Goal: Task Accomplishment & Management: Complete application form

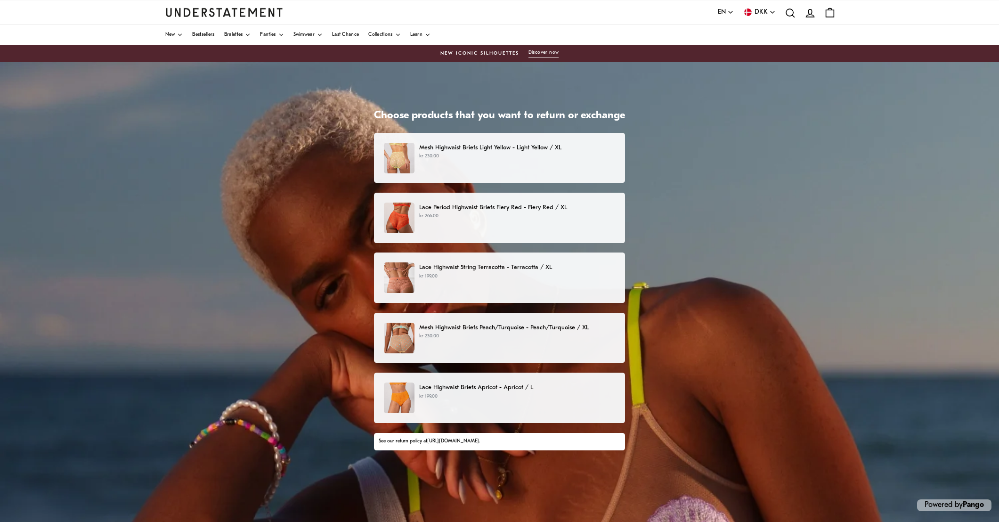
click at [453, 146] on p "Mesh Highwaist Briefs Light Yellow - Light Yellow / XL" at bounding box center [517, 148] width 196 height 10
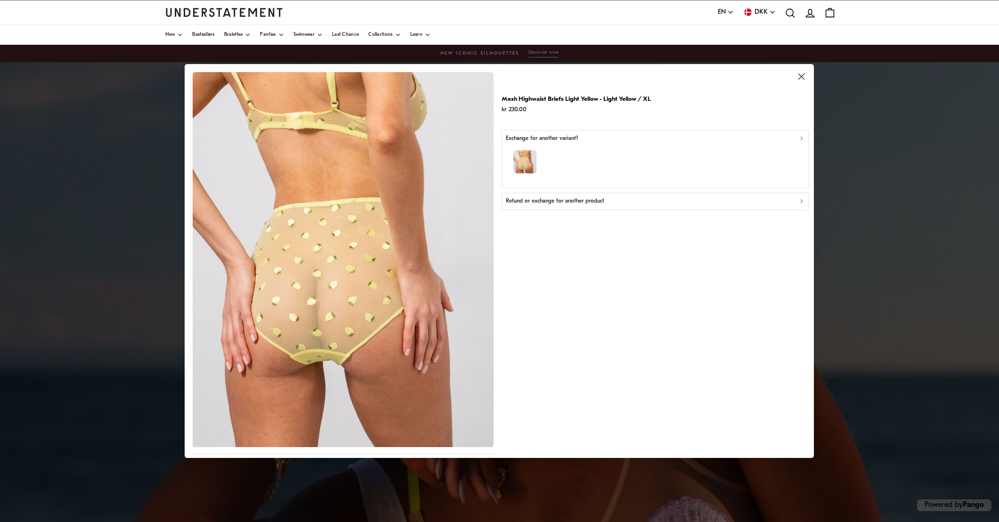
click at [802, 201] on icon "button" at bounding box center [801, 201] width 7 height 7
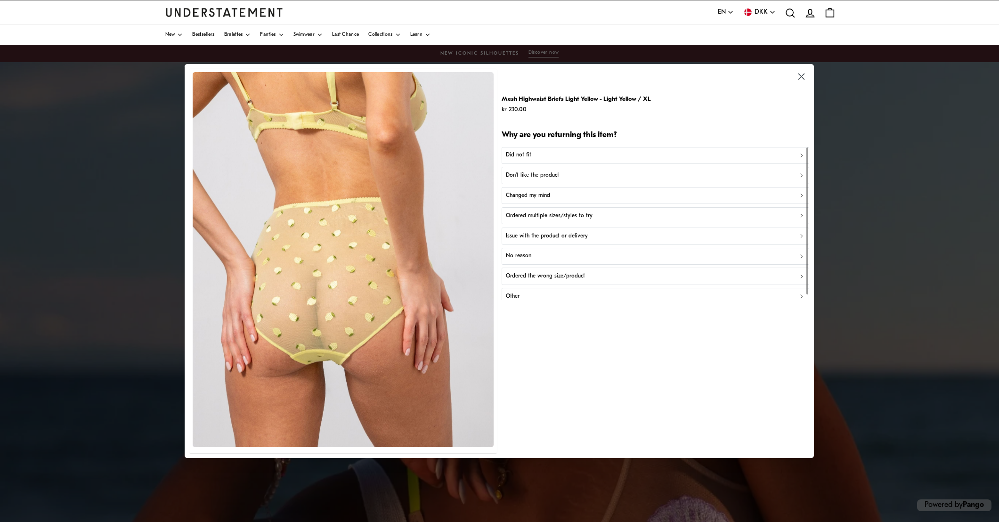
click at [517, 154] on p "Did not fit" at bounding box center [518, 155] width 25 height 9
click at [536, 195] on p "Did not fit for other reasons" at bounding box center [540, 195] width 69 height 9
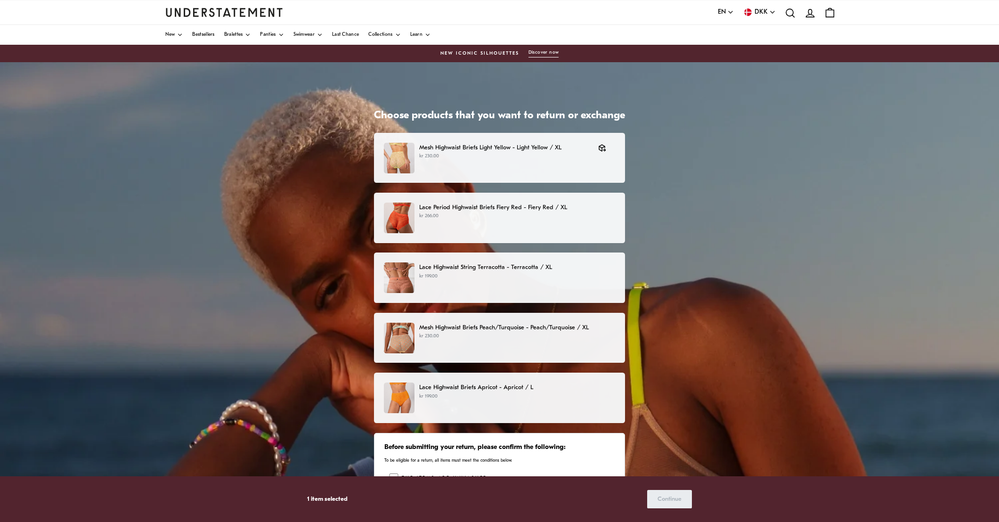
click at [465, 203] on p "Lace Period Highwaist Briefs Fiery Red - Fiery Red / XL" at bounding box center [517, 207] width 196 height 10
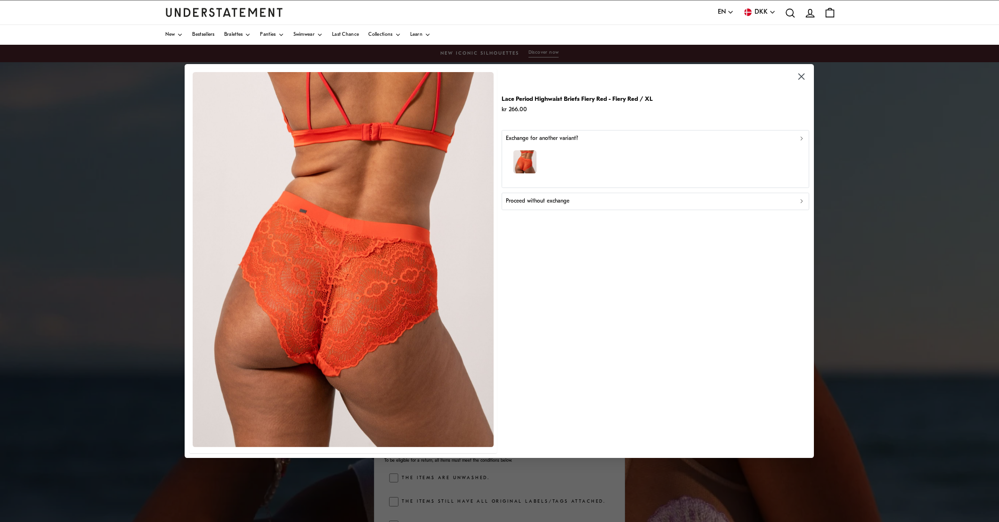
click at [797, 200] on div "Proceed without exchange" at bounding box center [655, 201] width 299 height 9
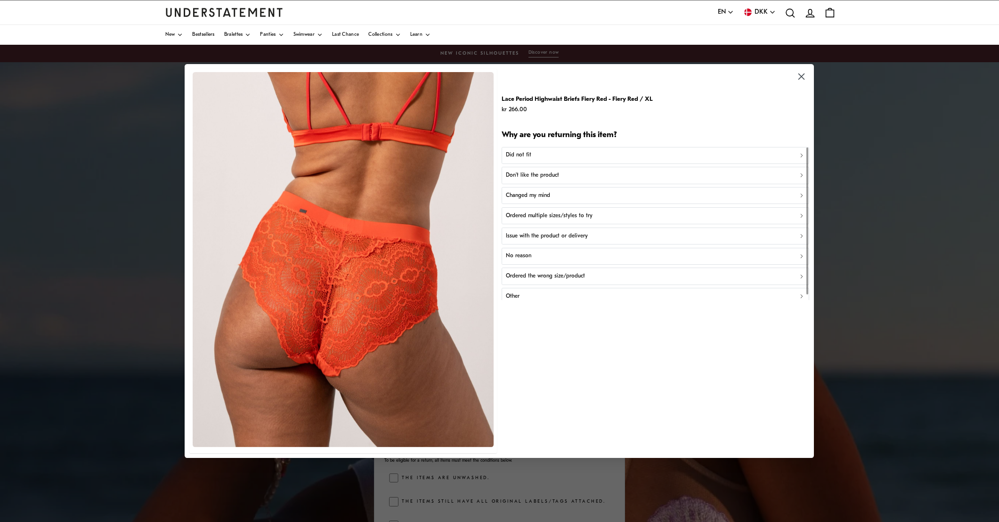
click at [514, 295] on p "Other" at bounding box center [513, 296] width 14 height 9
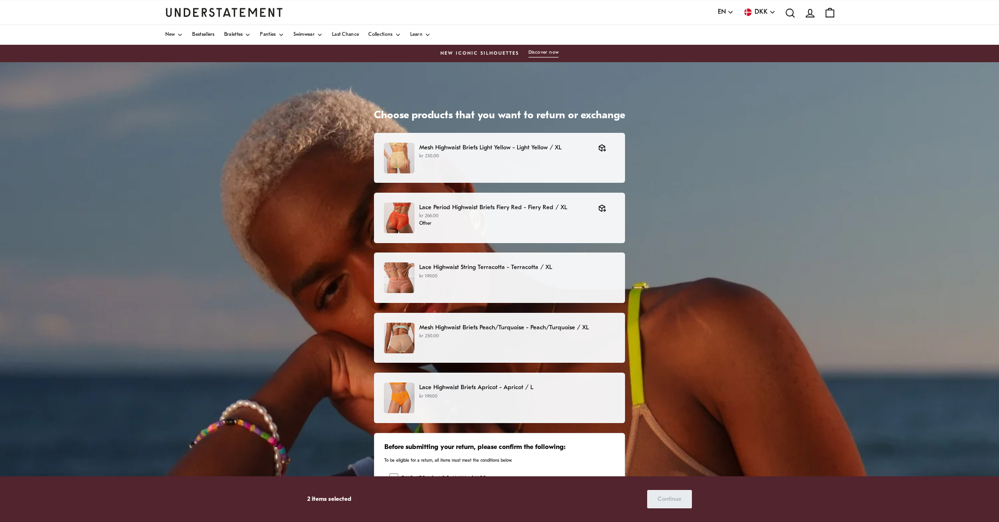
scroll to position [11, 0]
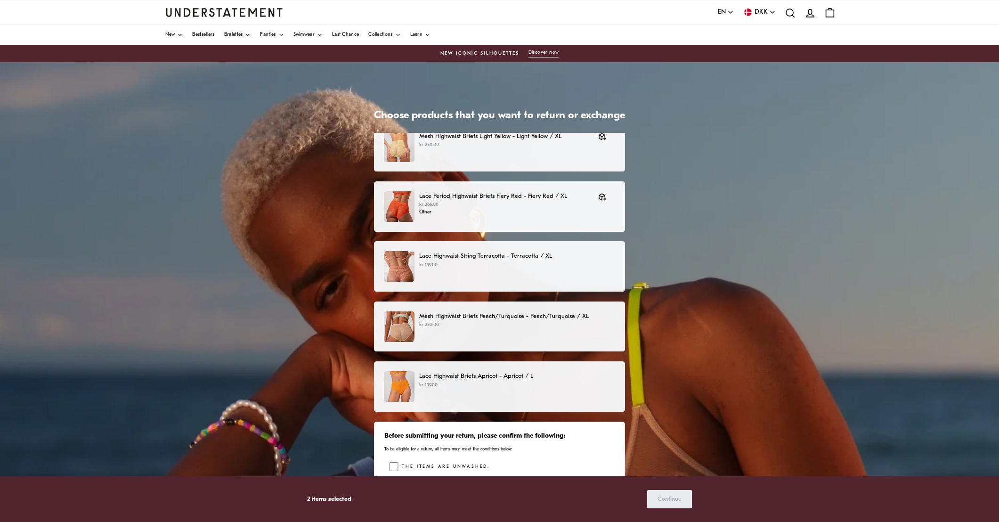
click at [425, 314] on p "Mesh Highwaist Briefs Peach/Turquoise - Peach/Turquoise / XL" at bounding box center [517, 316] width 196 height 10
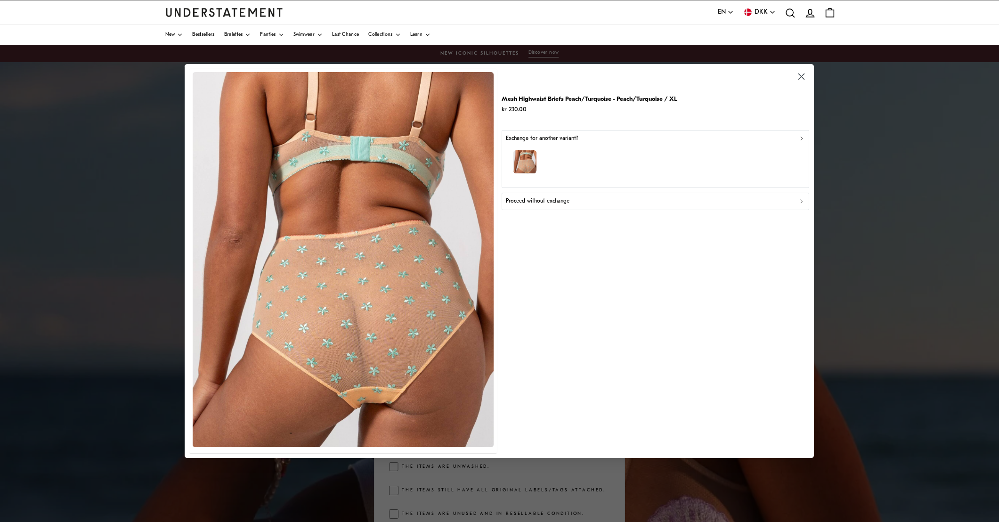
click at [613, 161] on div "button" at bounding box center [655, 163] width 299 height 41
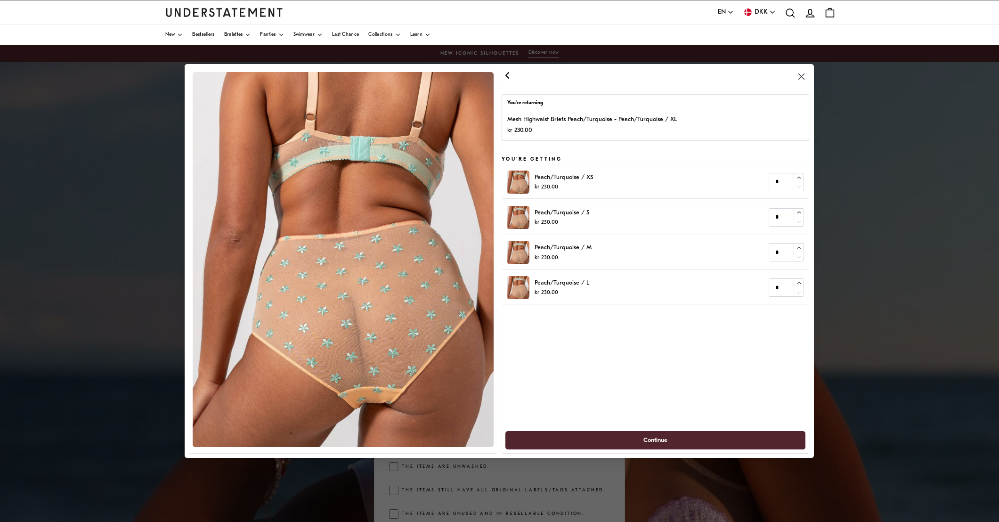
click at [508, 76] on icon "button" at bounding box center [507, 76] width 3 height 6
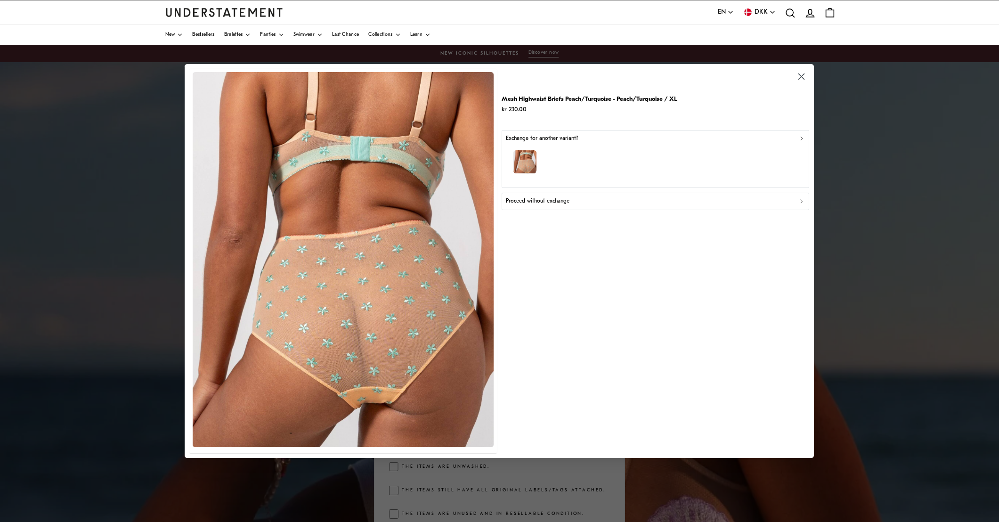
click at [549, 198] on p "Proceed without exchange" at bounding box center [538, 201] width 64 height 9
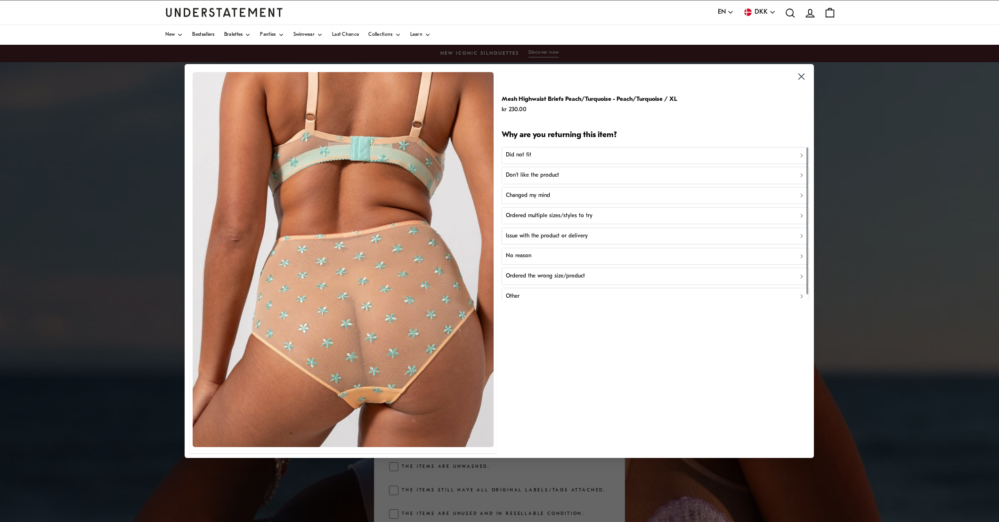
click at [517, 153] on p "Did not fit" at bounding box center [518, 155] width 25 height 9
click at [514, 174] on p "Too big" at bounding box center [515, 175] width 19 height 9
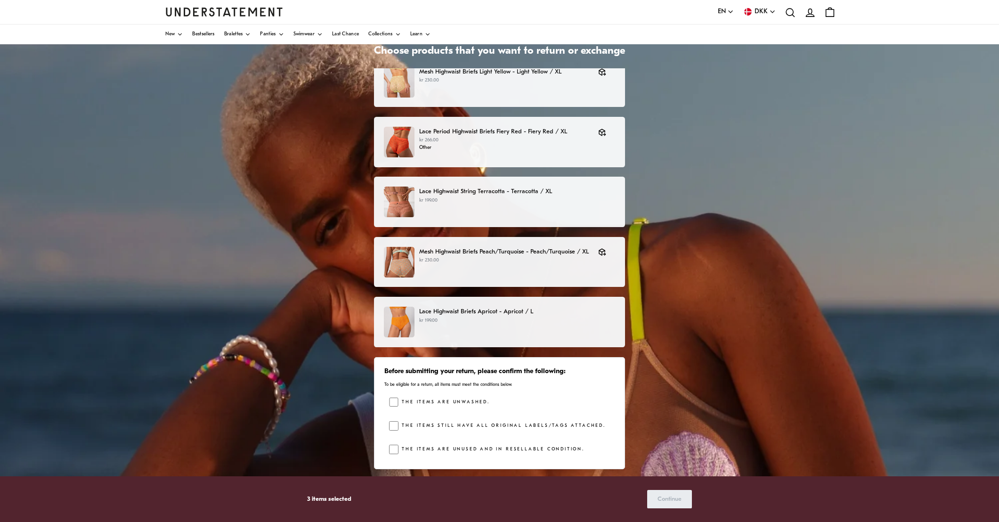
scroll to position [99, 0]
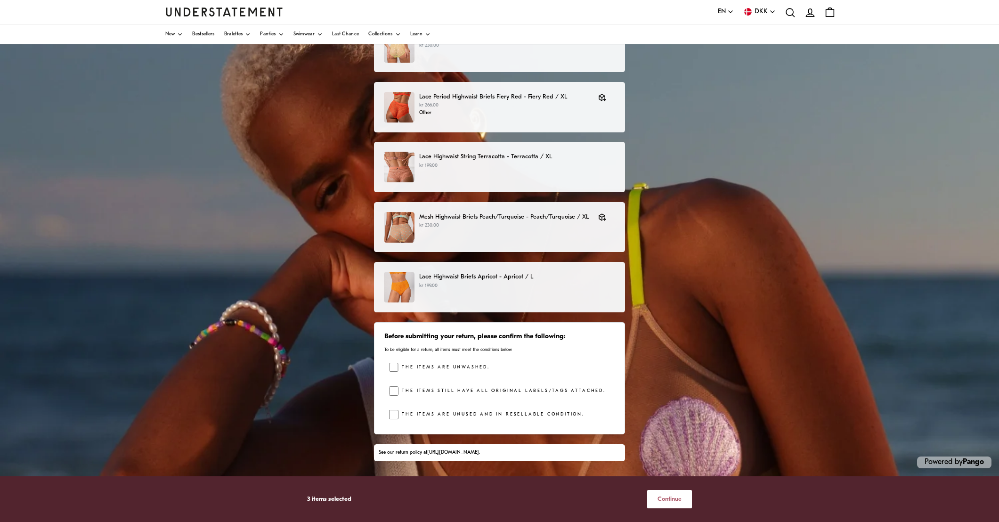
click at [668, 495] on span "Continue" at bounding box center [669, 498] width 24 height 17
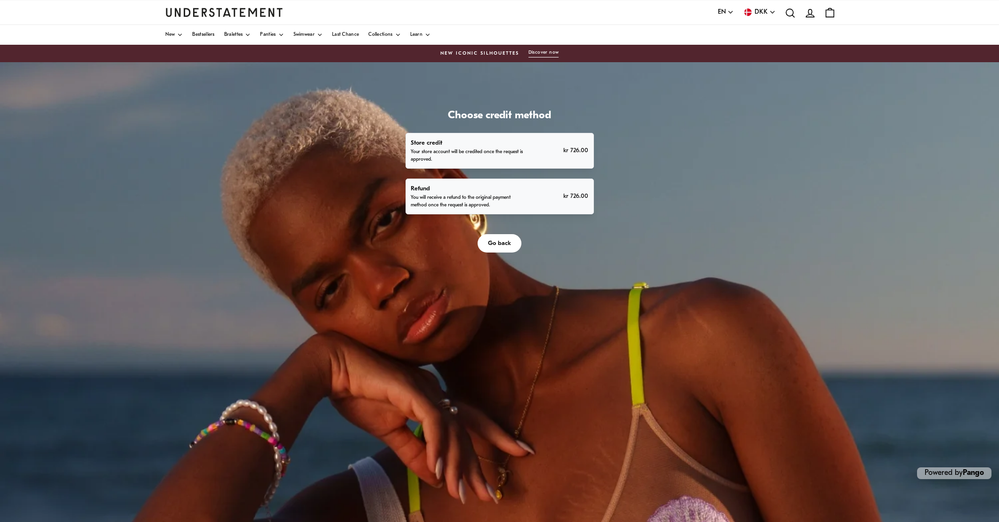
click at [531, 194] on div "Refund You will receive a refund to the original payment method once the reques…" at bounding box center [500, 196] width 178 height 25
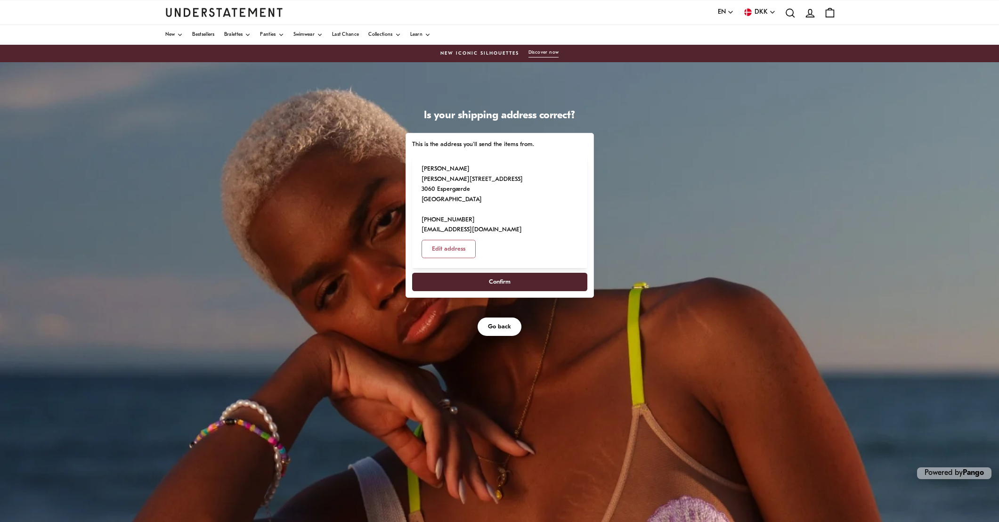
click at [499, 273] on span "Confirm" at bounding box center [500, 281] width 22 height 17
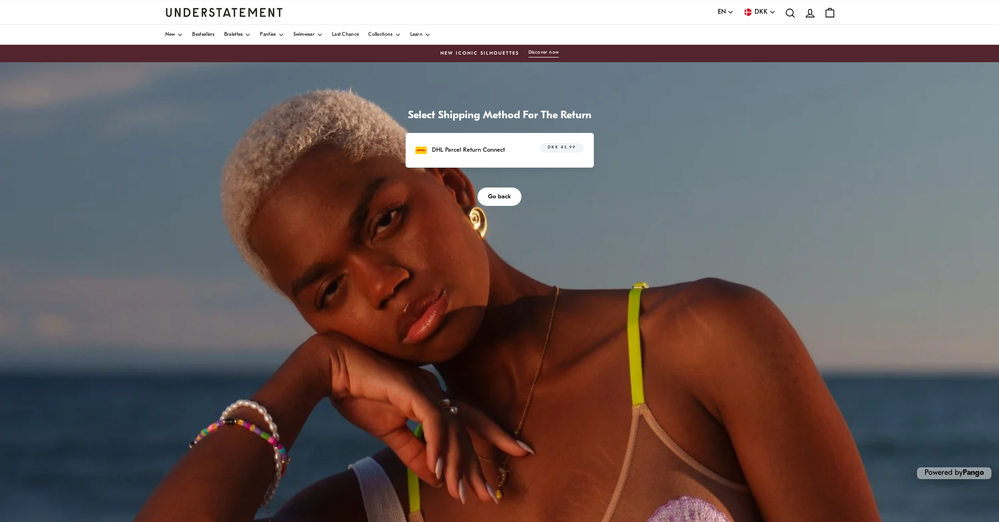
click at [491, 146] on p "DHL Parcel Return Connect" at bounding box center [468, 150] width 73 height 10
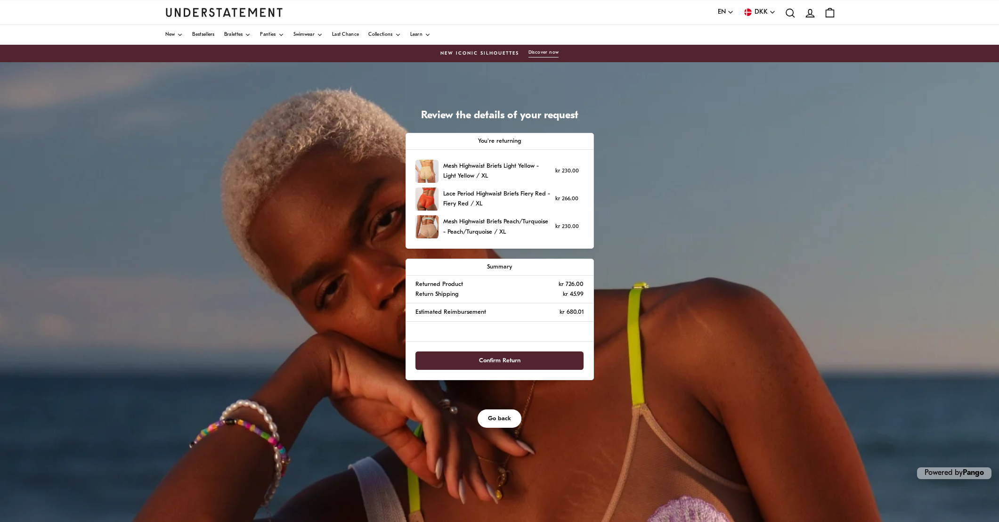
click at [498, 358] on span "Confirm Return" at bounding box center [499, 360] width 41 height 17
